Goal: Task Accomplishment & Management: Manage account settings

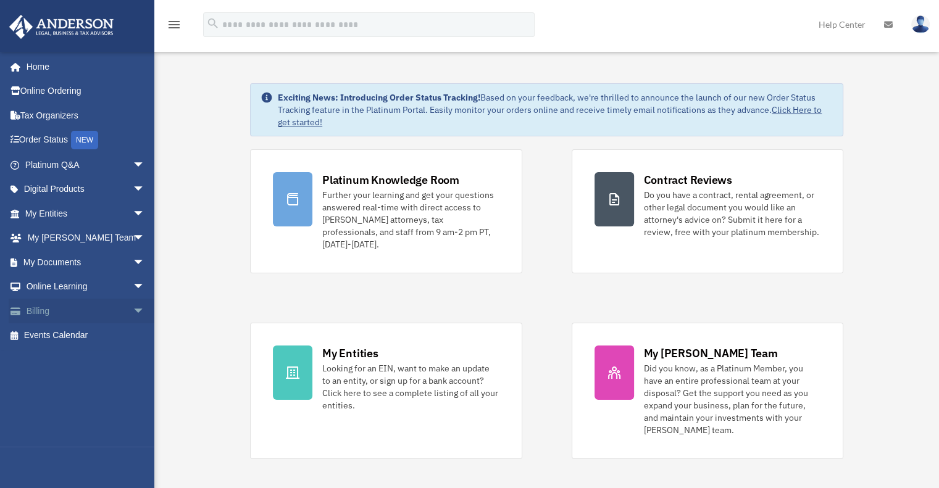
click at [70, 307] on link "Billing arrow_drop_down" at bounding box center [86, 311] width 155 height 25
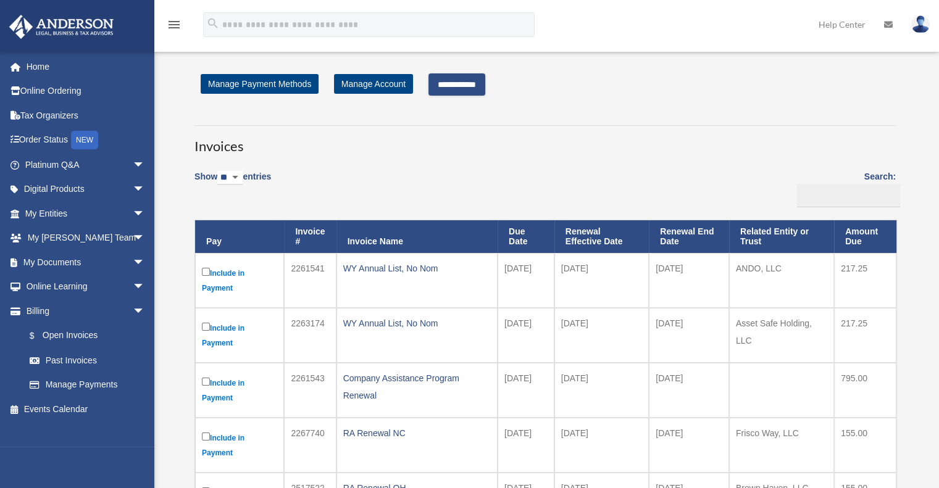
click at [455, 83] on input "**********" at bounding box center [456, 84] width 57 height 22
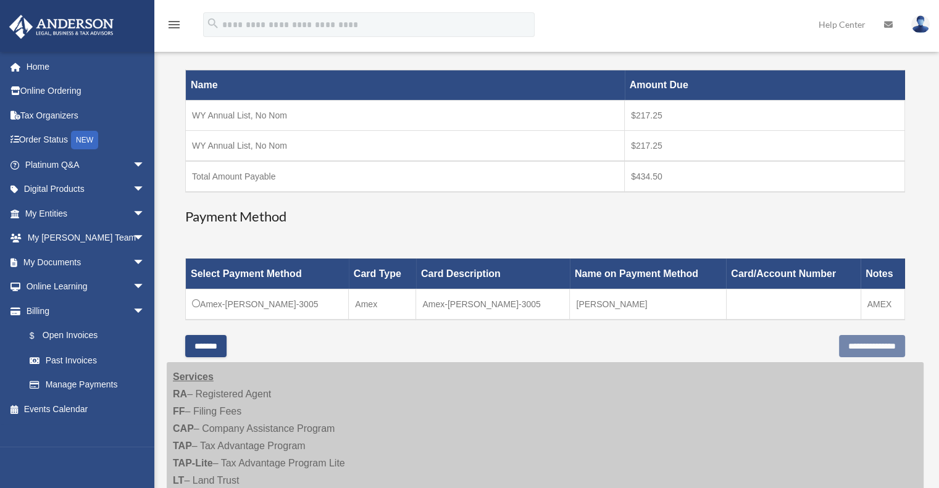
scroll to position [185, 0]
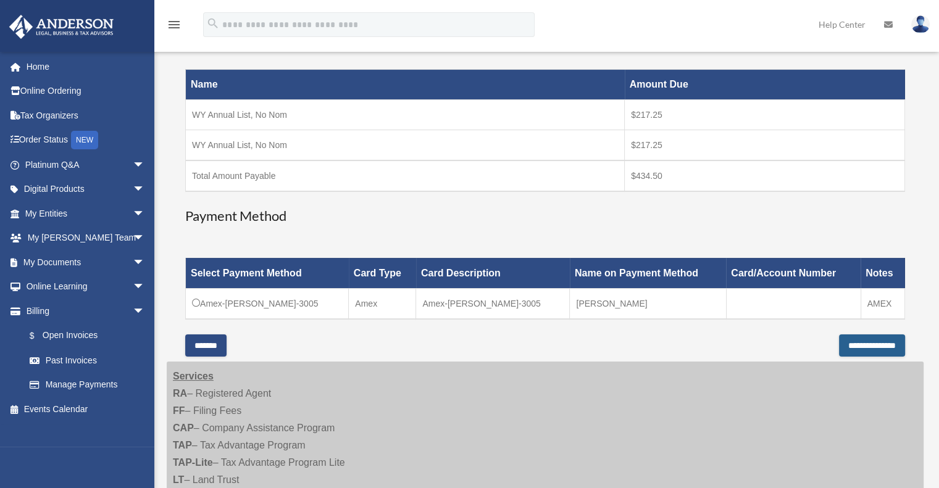
click at [852, 344] on input "**********" at bounding box center [872, 346] width 66 height 22
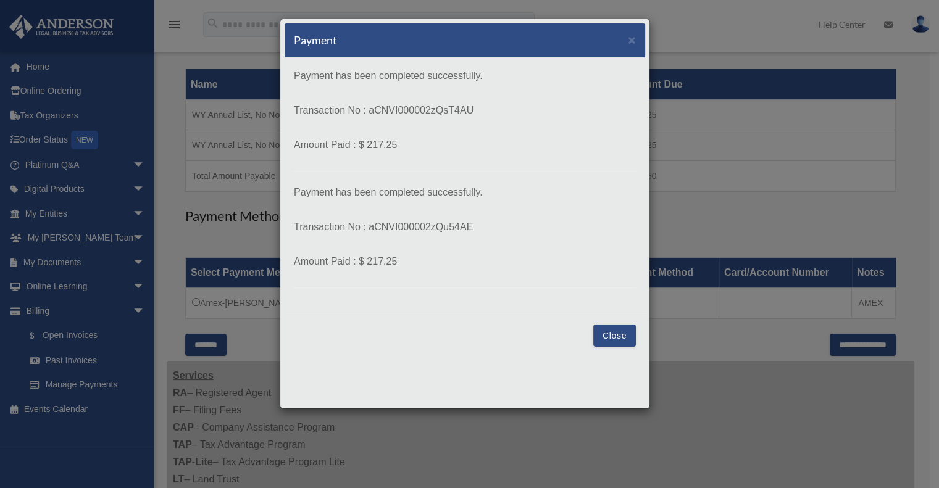
click at [614, 335] on button "Close" at bounding box center [614, 336] width 43 height 22
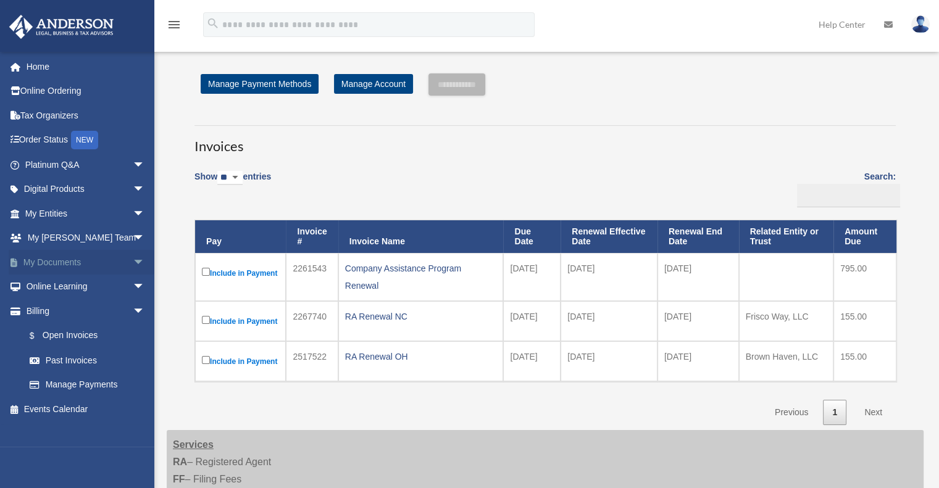
click at [49, 262] on link "My Documents arrow_drop_down" at bounding box center [86, 262] width 155 height 25
click at [133, 257] on span "arrow_drop_down" at bounding box center [145, 262] width 25 height 25
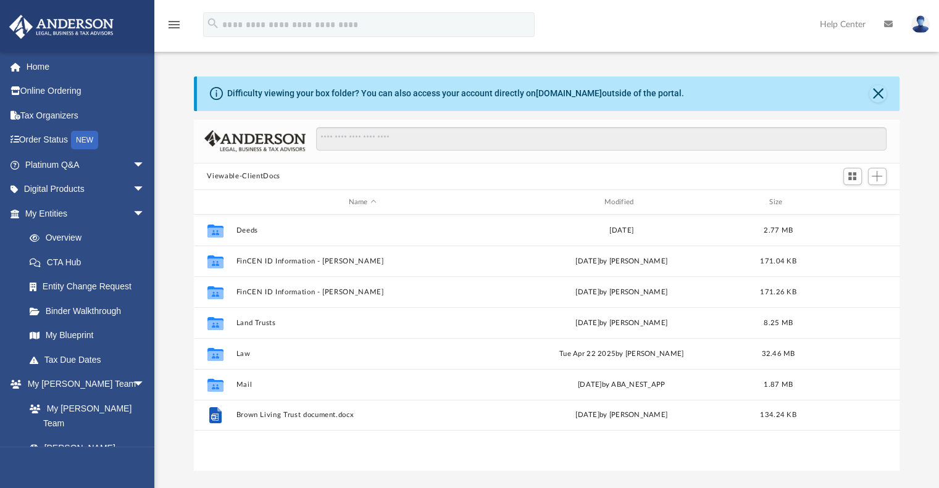
scroll to position [271, 696]
click at [921, 22] on img at bounding box center [920, 24] width 19 height 18
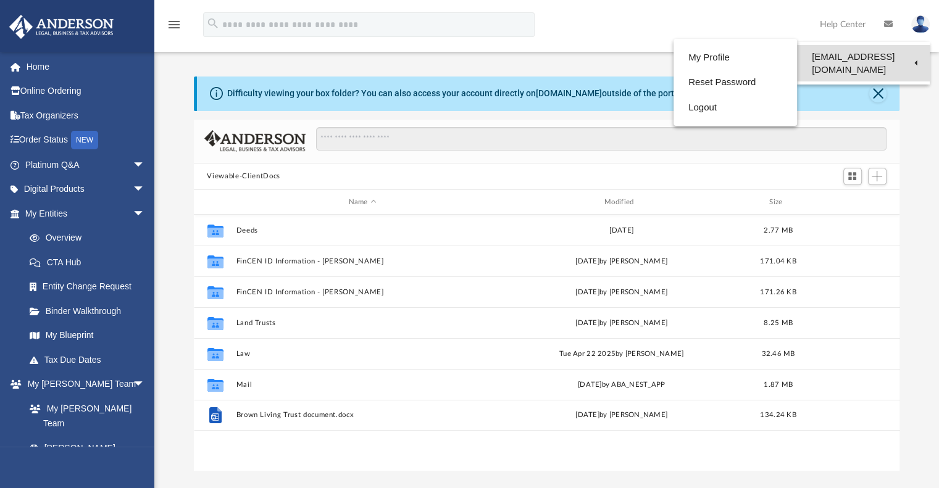
click at [909, 56] on link "[EMAIL_ADDRESS][DOMAIN_NAME]" at bounding box center [863, 63] width 133 height 36
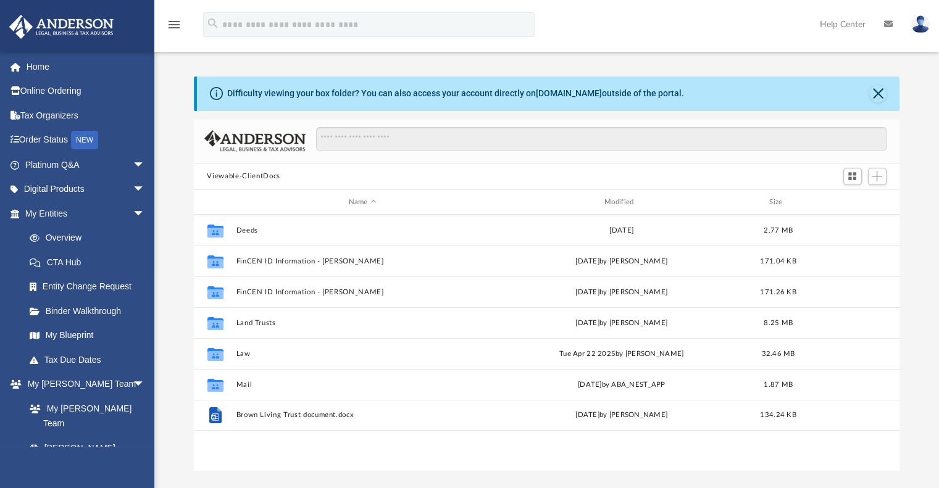
click at [918, 26] on img at bounding box center [920, 24] width 19 height 18
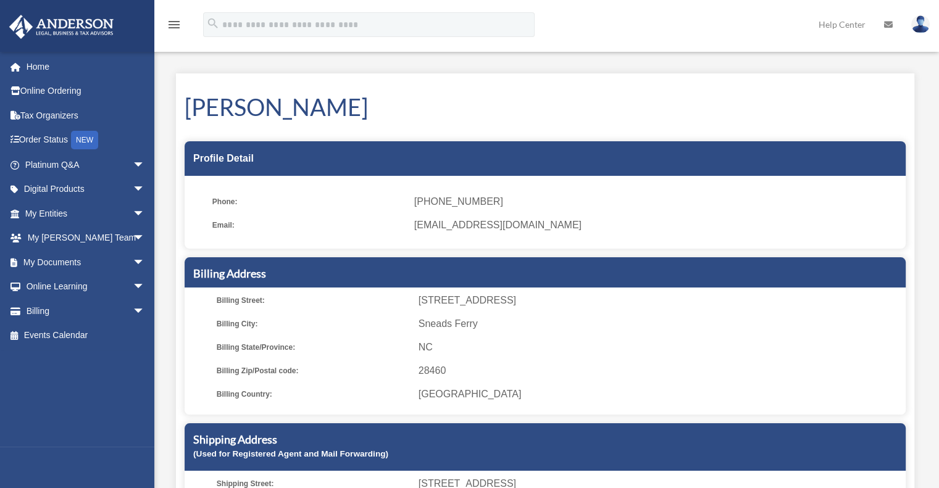
click at [919, 23] on img at bounding box center [920, 24] width 19 height 18
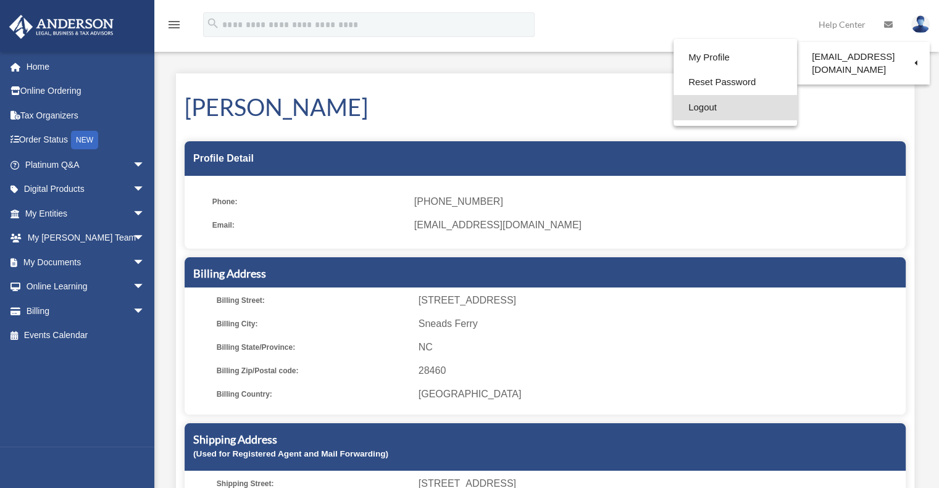
click at [696, 106] on link "Logout" at bounding box center [734, 107] width 123 height 25
